Goal: Task Accomplishment & Management: Use online tool/utility

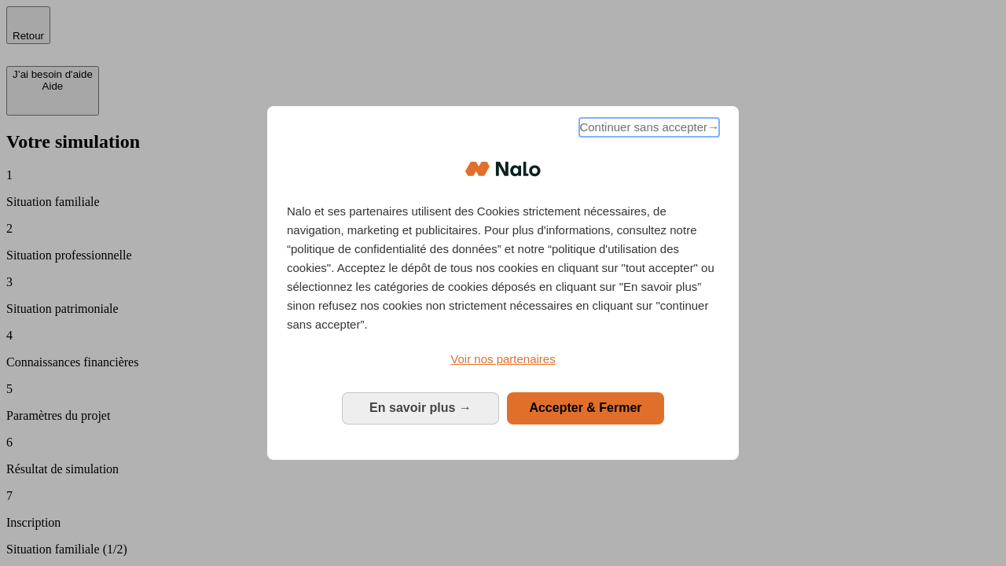
click at [648, 130] on span "Continuer sans accepter →" at bounding box center [649, 127] width 140 height 19
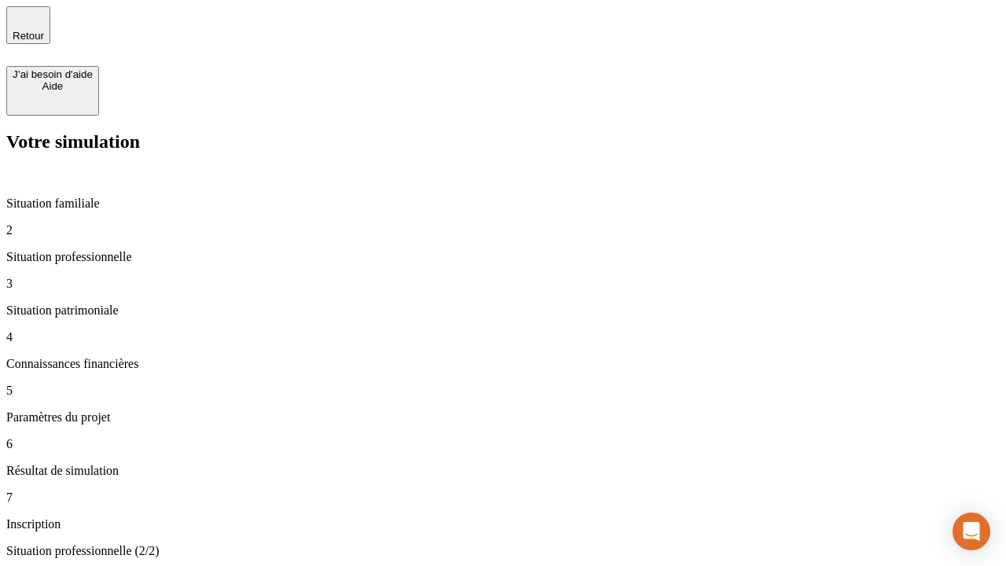
type input "30 000"
type input "1 000"
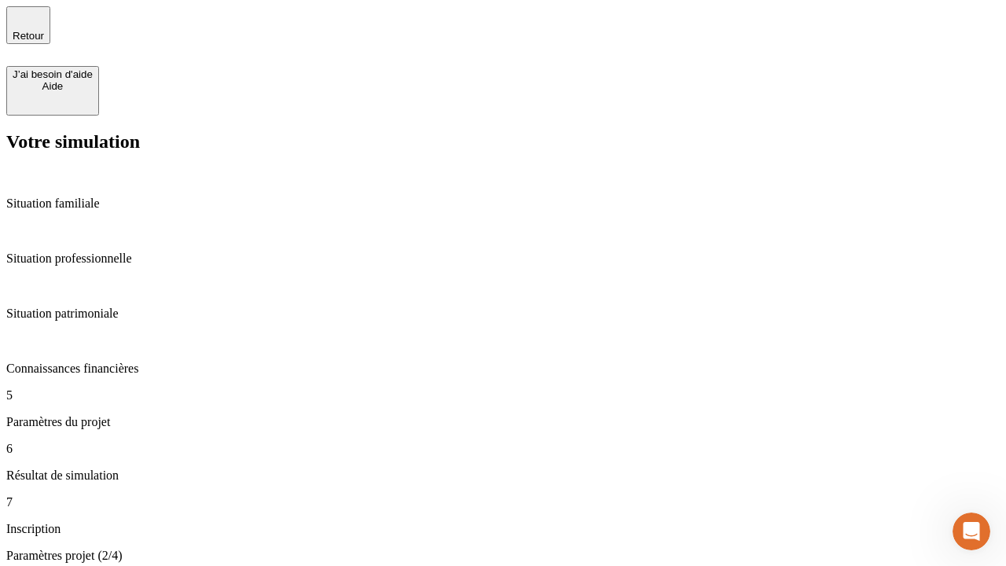
type input "65"
type input "5 000"
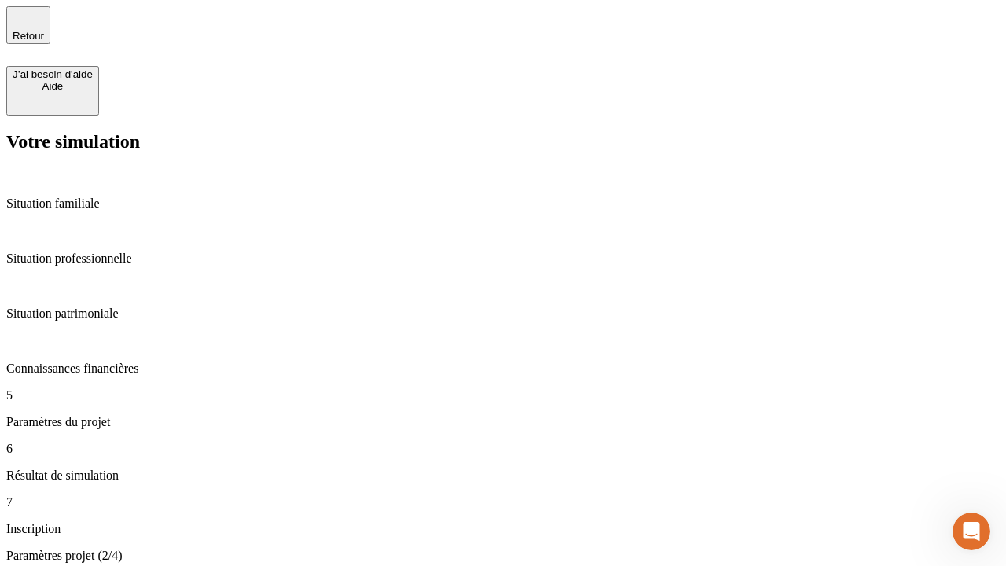
type input "640"
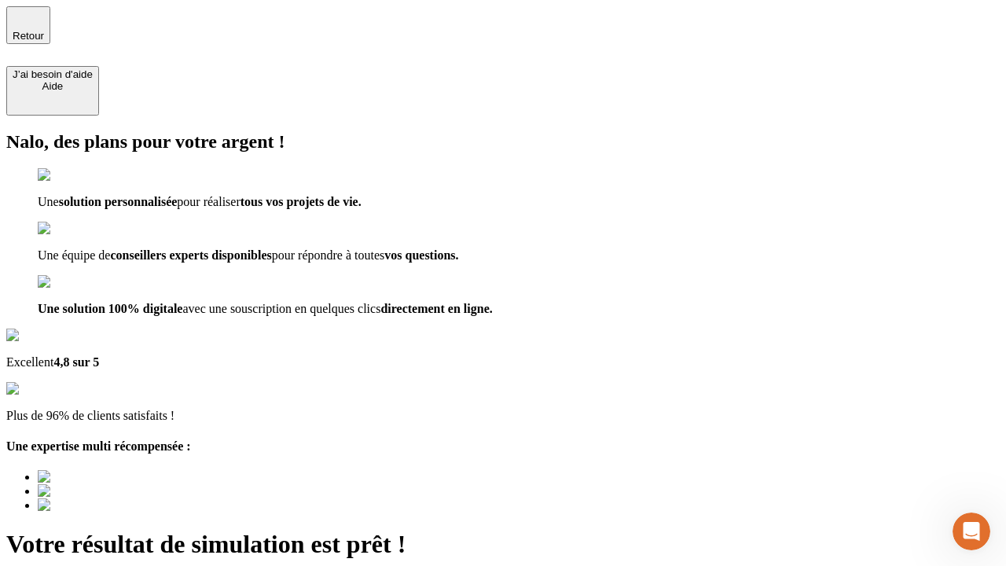
type input "[EMAIL_ADDRESS][DOMAIN_NAME]"
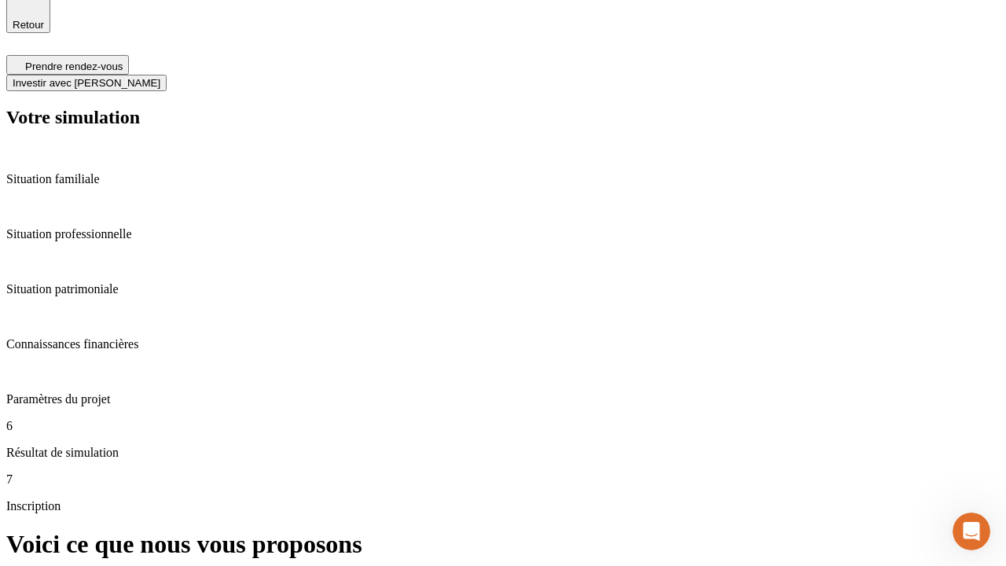
click at [160, 77] on span "Investir avec [PERSON_NAME]" at bounding box center [87, 83] width 148 height 12
